Goal: Register for event/course

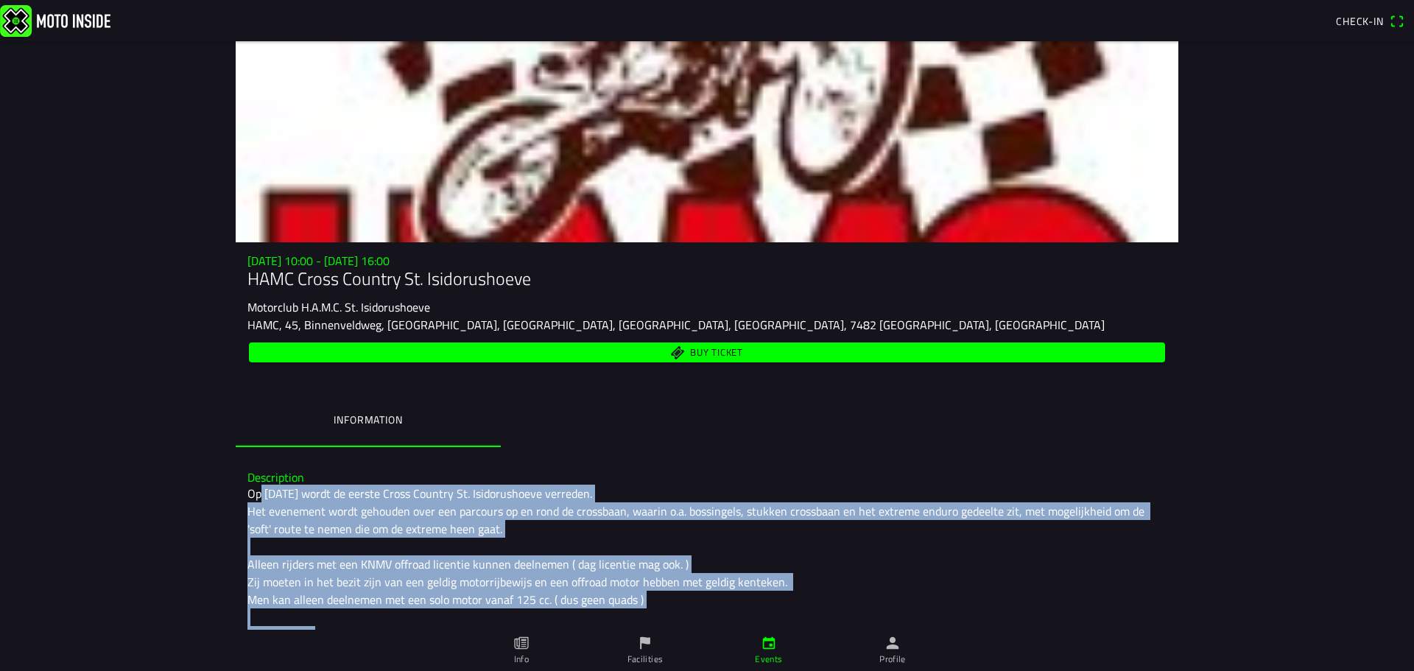
drag, startPoint x: 255, startPoint y: 497, endPoint x: 678, endPoint y: 591, distance: 433.8
click at [678, 591] on div "Op [DATE] wordt de eerste Cross Country St. Isidorushoeve verreden. Het eveneme…" at bounding box center [707, 600] width 919 height 230
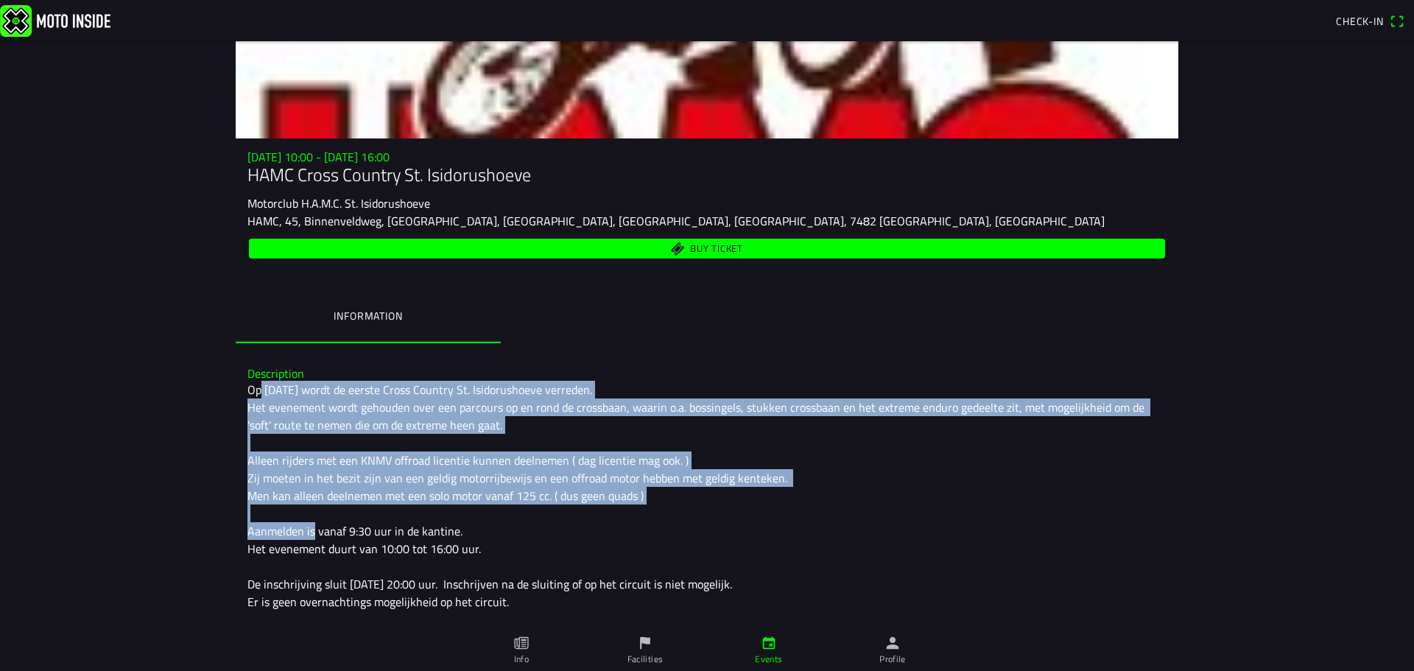
scroll to position [147, 0]
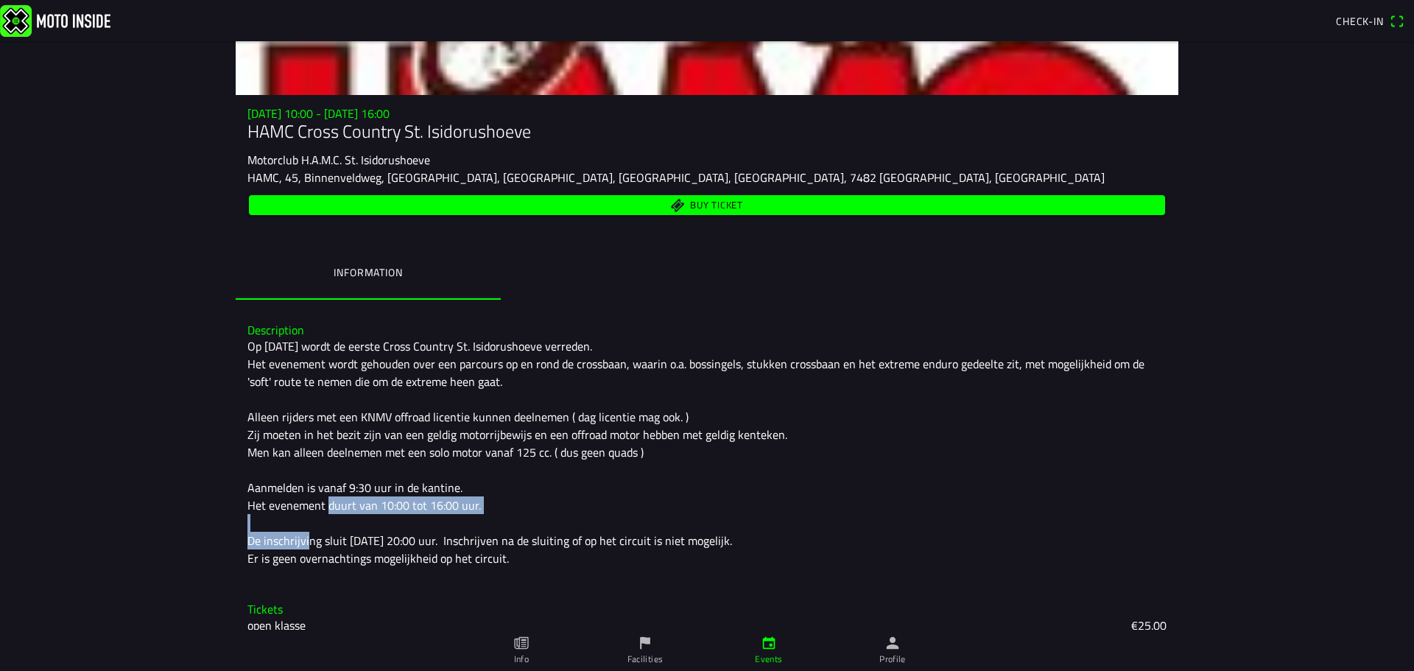
drag, startPoint x: 243, startPoint y: 508, endPoint x: 448, endPoint y: 519, distance: 205.1
click at [417, 522] on div "Op [DATE] wordt de eerste Cross Country St. Isidorushoeve verreden. Het eveneme…" at bounding box center [707, 452] width 919 height 230
drag, startPoint x: 417, startPoint y: 541, endPoint x: 723, endPoint y: 551, distance: 305.9
click at [723, 551] on div "Op [DATE] wordt de eerste Cross Country St. Isidorushoeve verreden. Het eveneme…" at bounding box center [707, 452] width 919 height 230
click at [582, 572] on div "Description Op [DATE] wordt de eerste Cross Country St. Isidorushoeve verreden.…" at bounding box center [707, 445] width 943 height 267
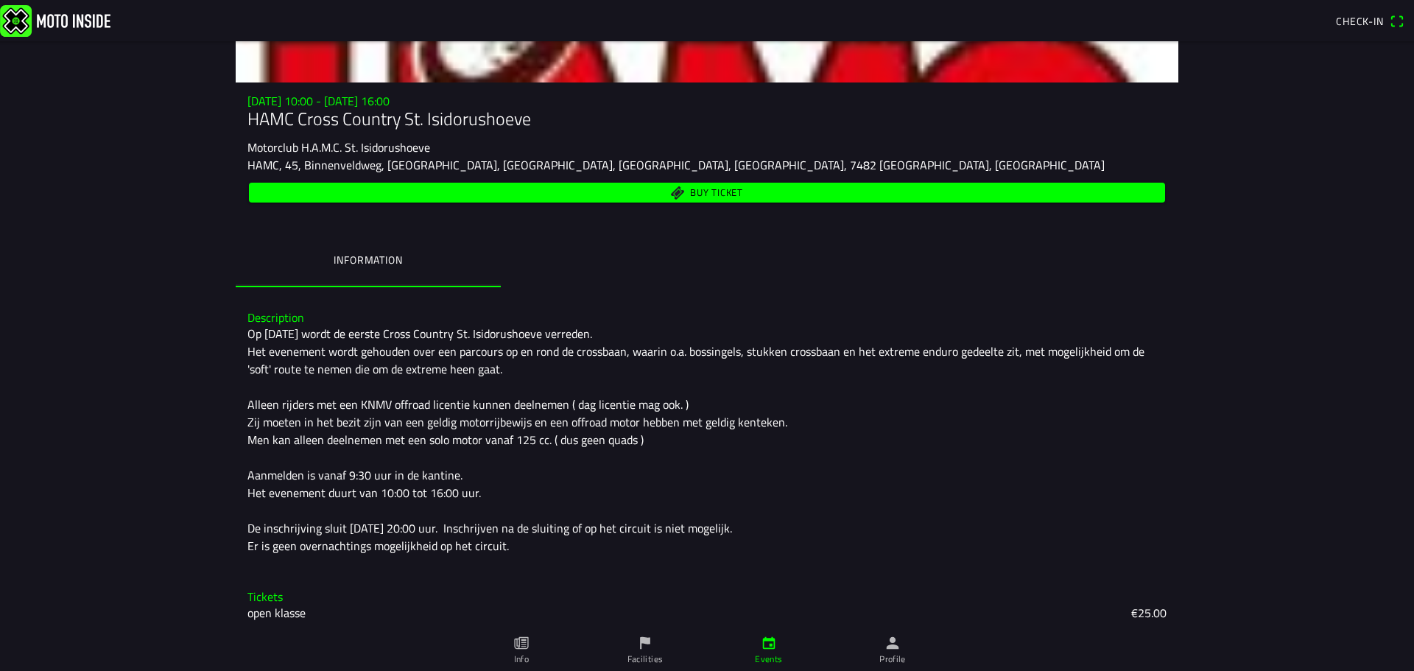
scroll to position [164, 0]
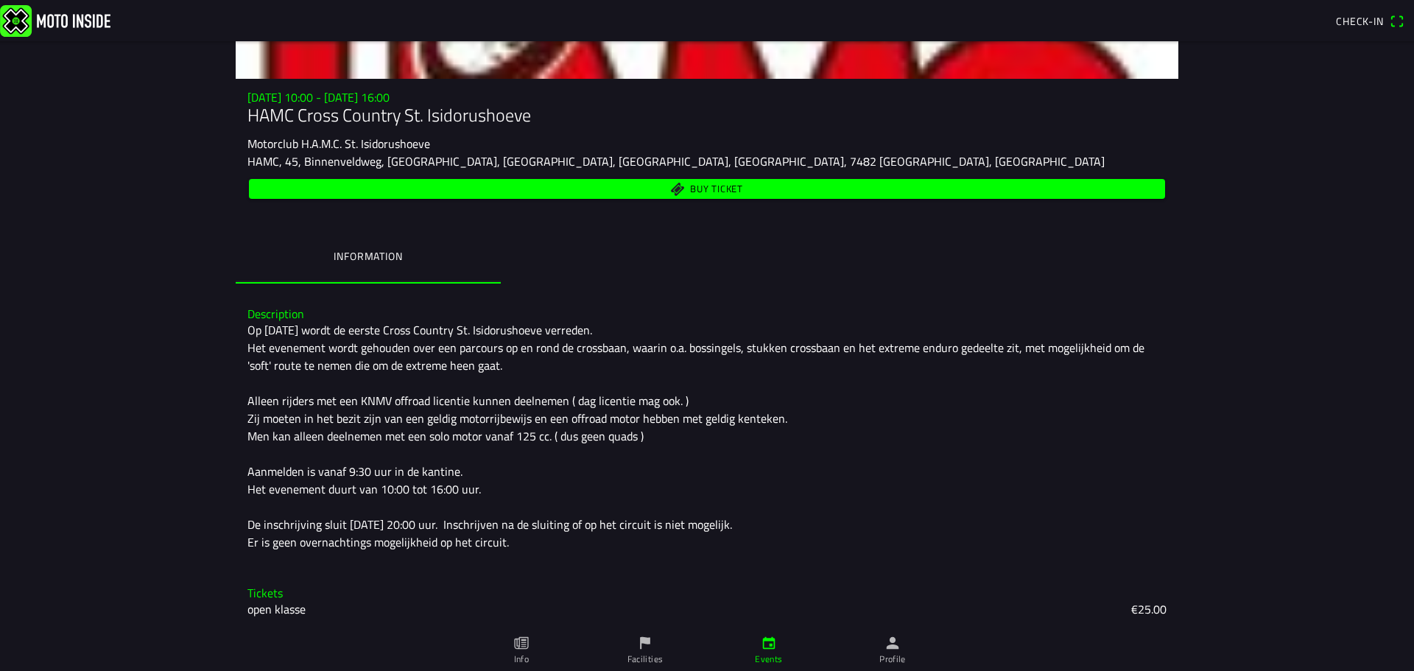
click at [717, 188] on span "Buy ticket" at bounding box center [716, 189] width 53 height 10
click at [1031, 264] on ion-backdrop at bounding box center [707, 335] width 1414 height 671
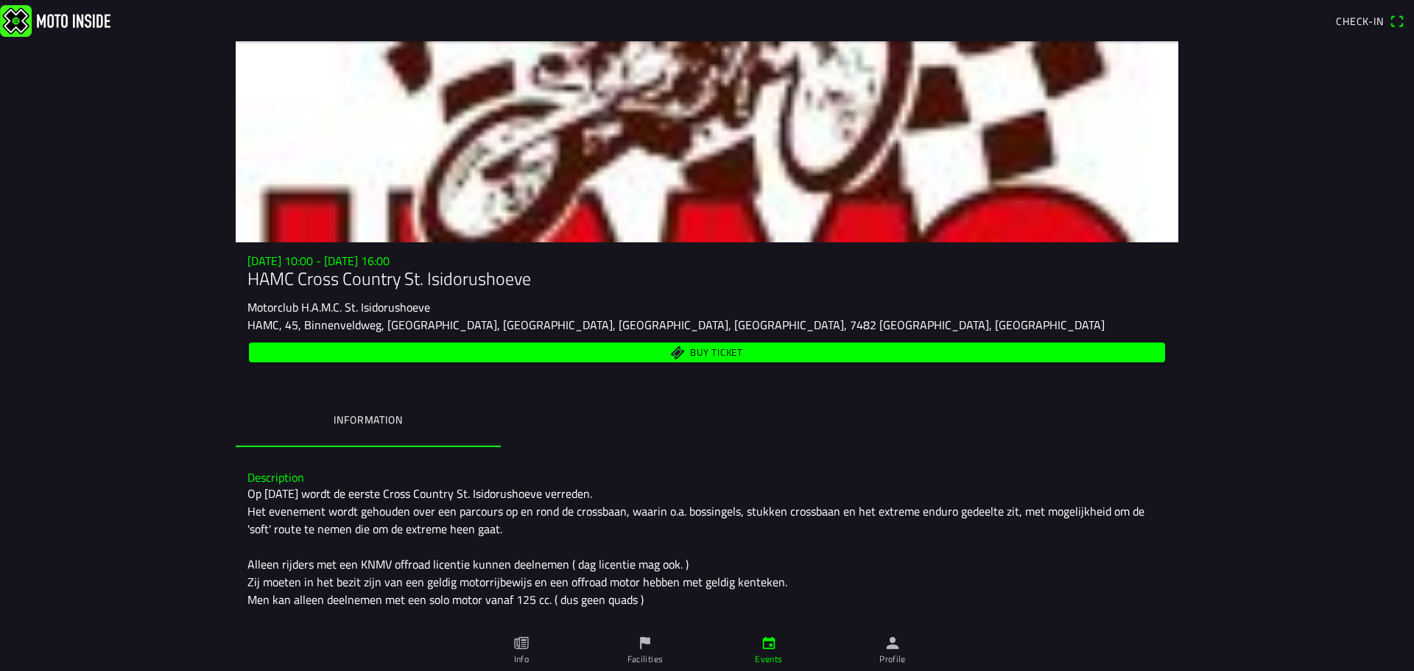
scroll to position [74, 0]
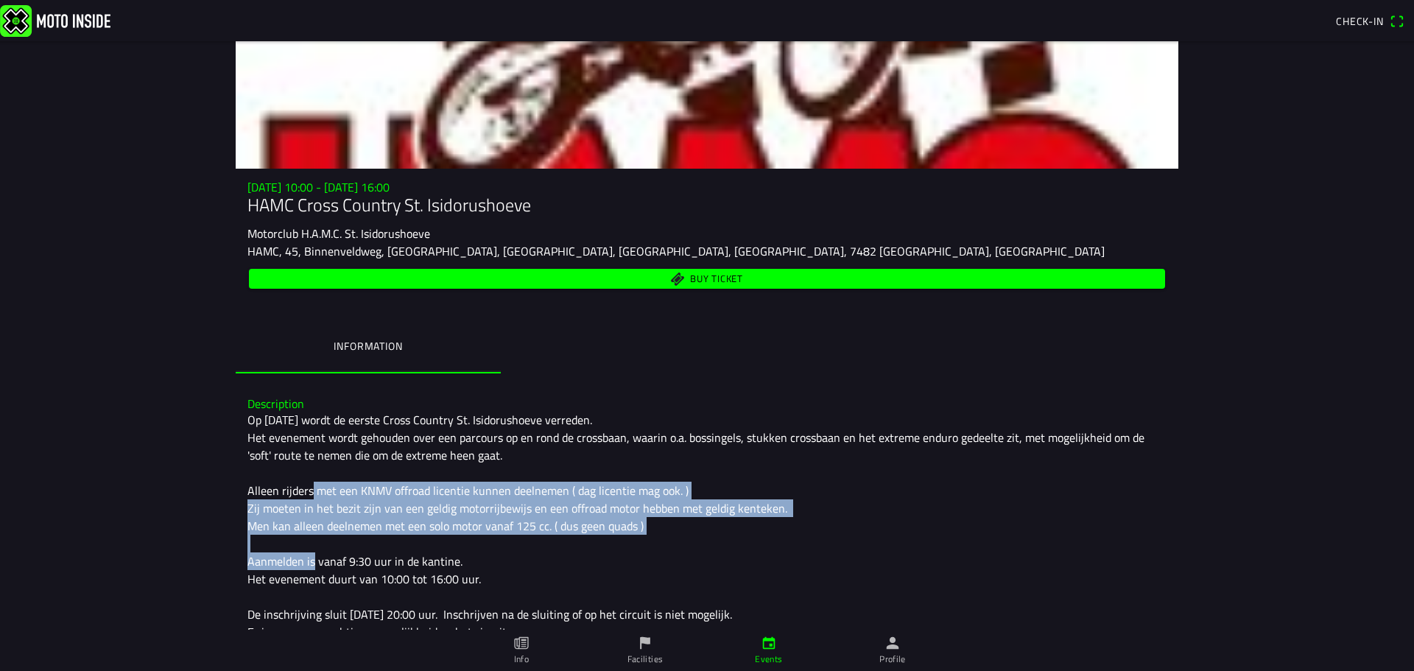
drag, startPoint x: 236, startPoint y: 484, endPoint x: 704, endPoint y: 527, distance: 469.7
click at [692, 527] on div "Description Op [DATE] wordt de eerste Cross Country St. Isidorushoeve verreden.…" at bounding box center [707, 518] width 943 height 267
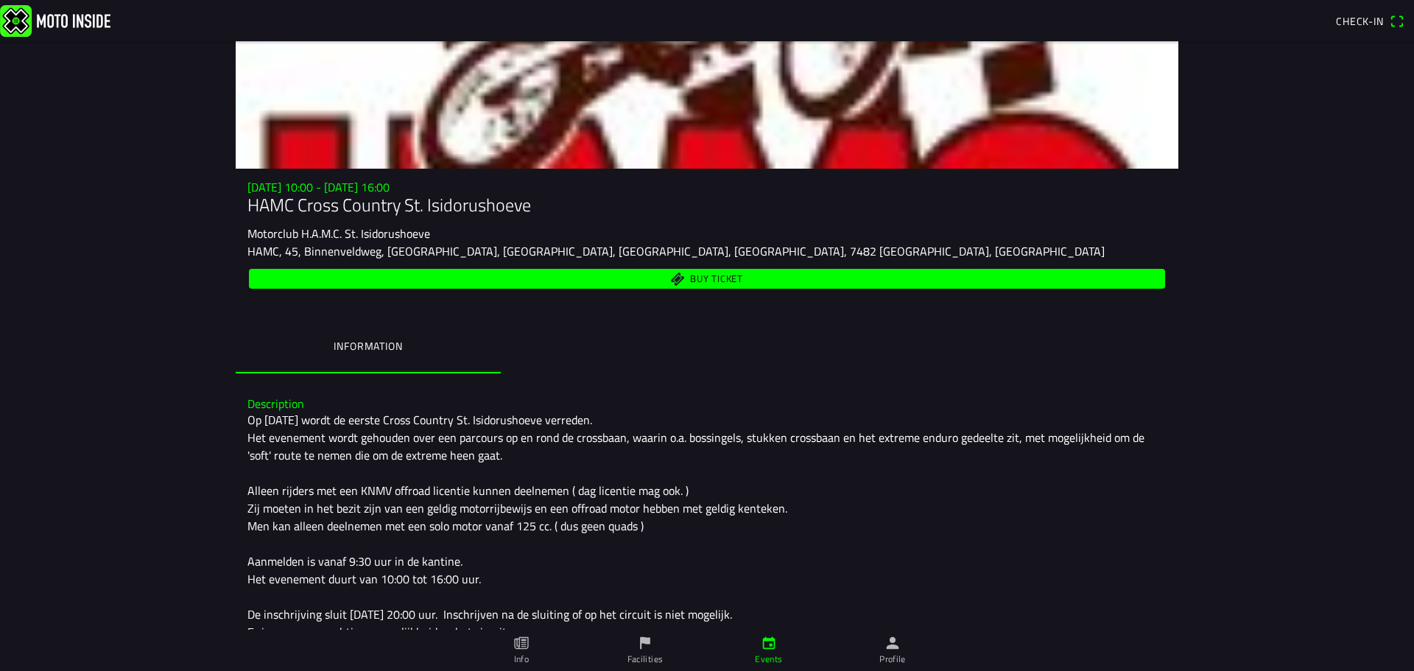
click at [792, 536] on div "Op [DATE] wordt de eerste Cross Country St. Isidorushoeve verreden. Het eveneme…" at bounding box center [707, 526] width 919 height 230
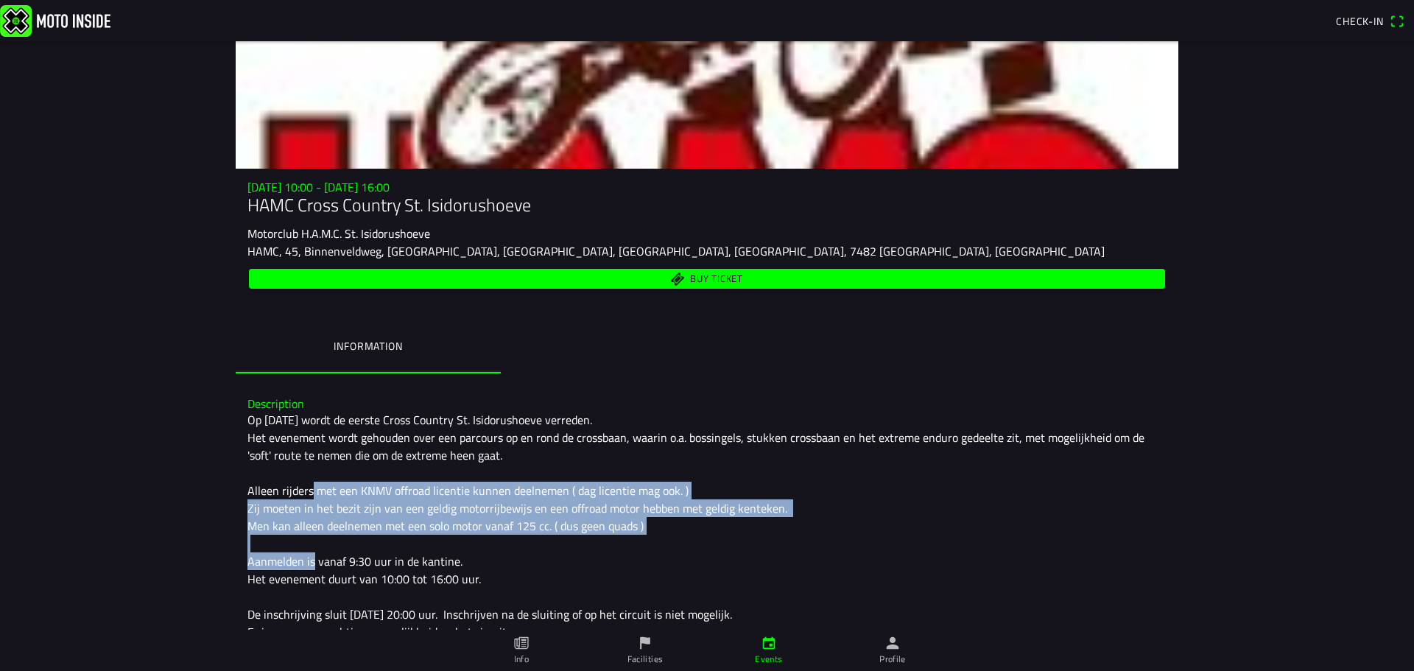
drag, startPoint x: 302, startPoint y: 488, endPoint x: 818, endPoint y: 525, distance: 516.9
click at [818, 525] on div "Description Op [DATE] wordt de eerste Cross Country St. Isidorushoeve verreden.…" at bounding box center [707, 518] width 943 height 267
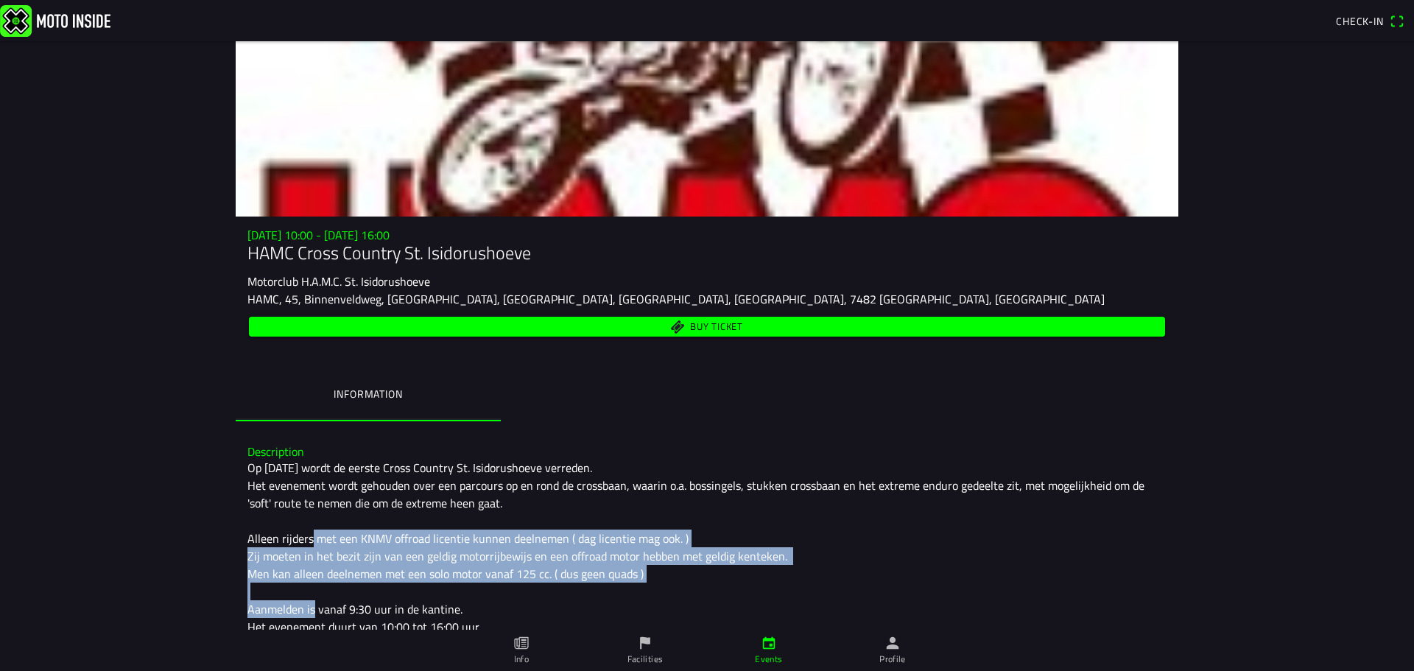
scroll to position [0, 0]
